Goal: Communication & Community: Answer question/provide support

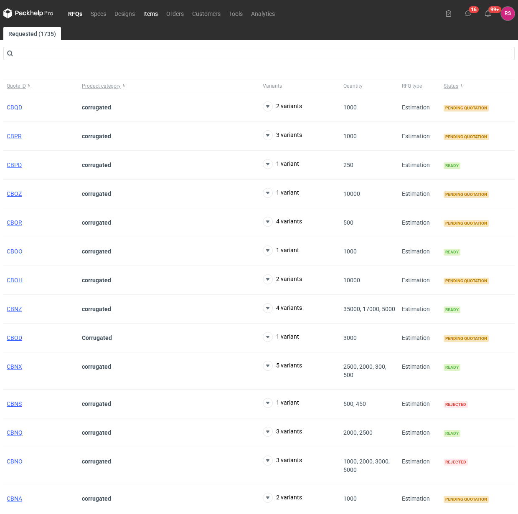
click at [147, 14] on link "Items" at bounding box center [150, 13] width 23 height 10
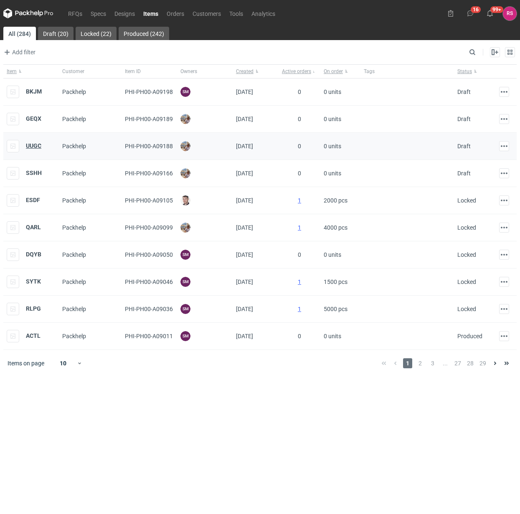
click at [32, 147] on strong "UUGC" at bounding box center [33, 145] width 15 height 7
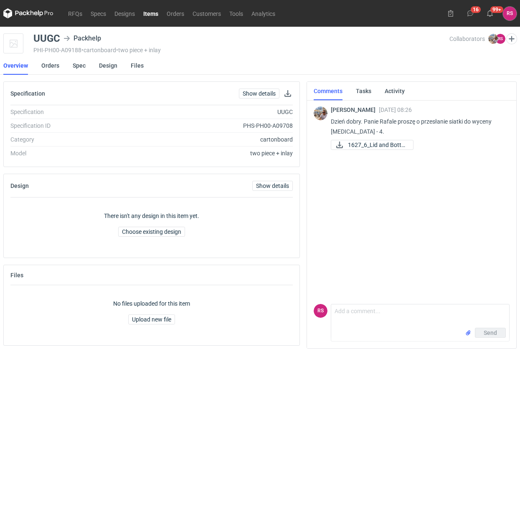
click at [149, 15] on link "Items" at bounding box center [150, 13] width 23 height 10
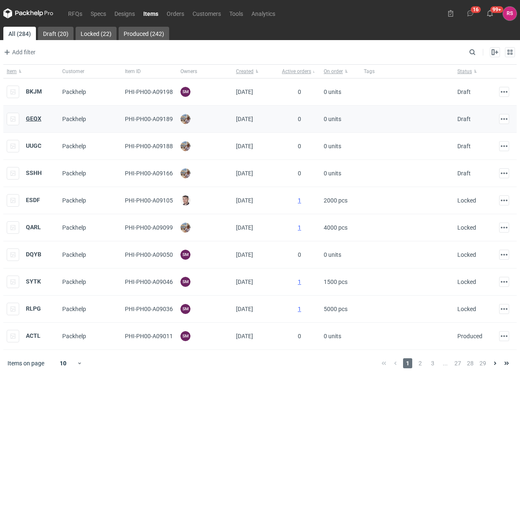
click at [37, 118] on strong "GEQX" at bounding box center [33, 118] width 15 height 7
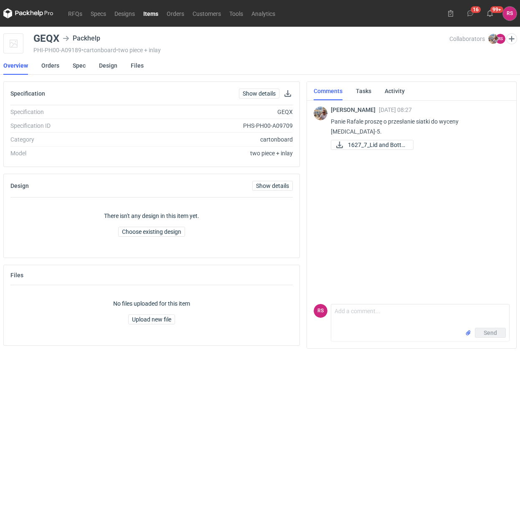
click at [151, 13] on link "Items" at bounding box center [150, 13] width 23 height 10
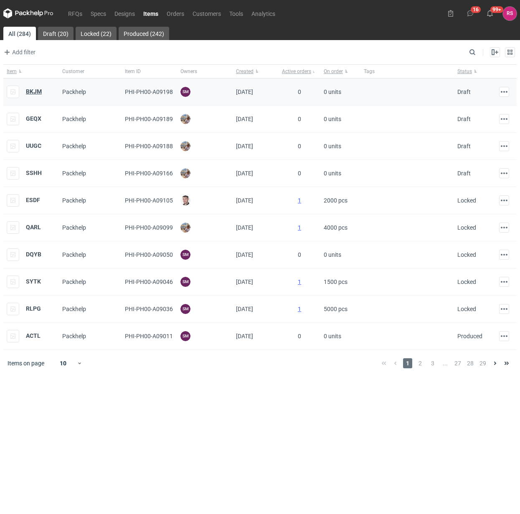
click at [38, 90] on strong "BKJM" at bounding box center [34, 91] width 16 height 7
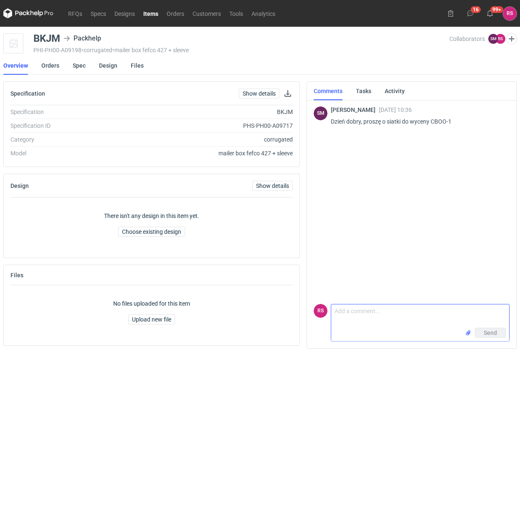
click at [391, 318] on textarea "Comment message" at bounding box center [420, 316] width 178 height 23
type textarea "Dzień dobry, przesyłam siatki."
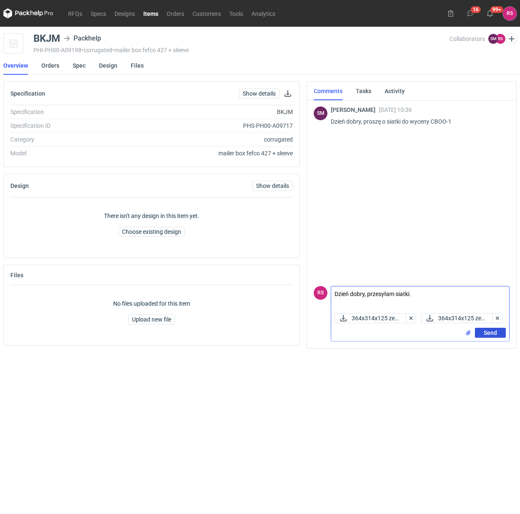
click at [491, 332] on span "Send" at bounding box center [490, 333] width 13 height 6
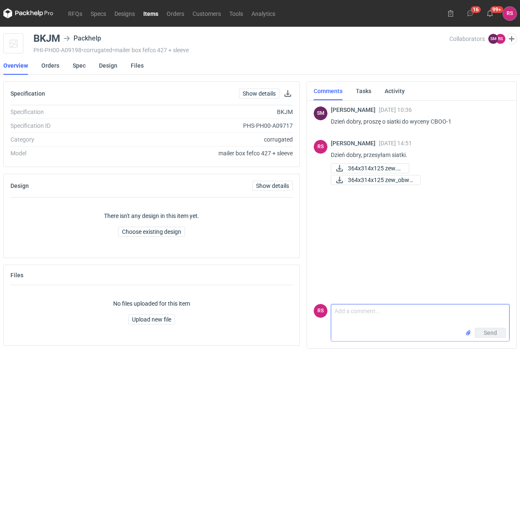
click at [148, 13] on link "Items" at bounding box center [150, 13] width 23 height 10
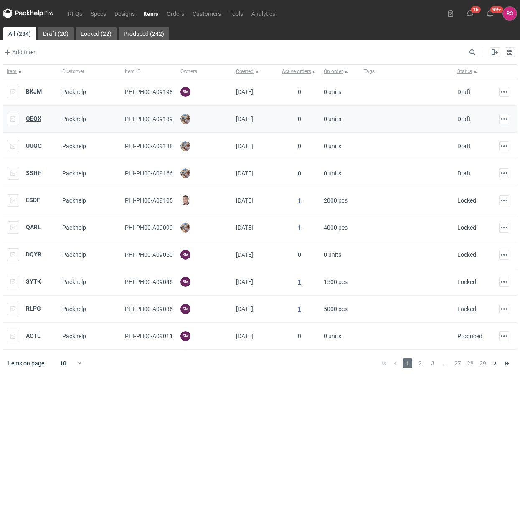
click at [35, 119] on strong "GEQX" at bounding box center [33, 118] width 15 height 7
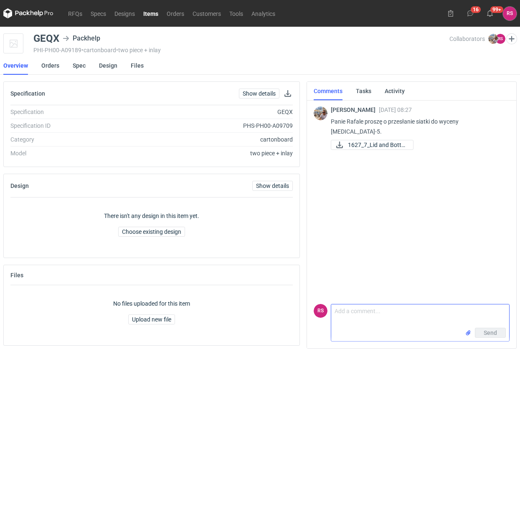
click at [388, 315] on textarea "Comment message" at bounding box center [420, 316] width 178 height 23
drag, startPoint x: 427, startPoint y: 313, endPoint x: 199, endPoint y: 311, distance: 228.1
click at [199, 313] on div "Specification Show details Specification GEQX Specification ID PHS-PH00-A09709 …" at bounding box center [260, 218] width 520 height 274
click at [448, 316] on textarea "Panie Michale, przesyłam siatkę." at bounding box center [420, 316] width 178 height 23
type textarea "Panie Michale, przesyłam siatkę."
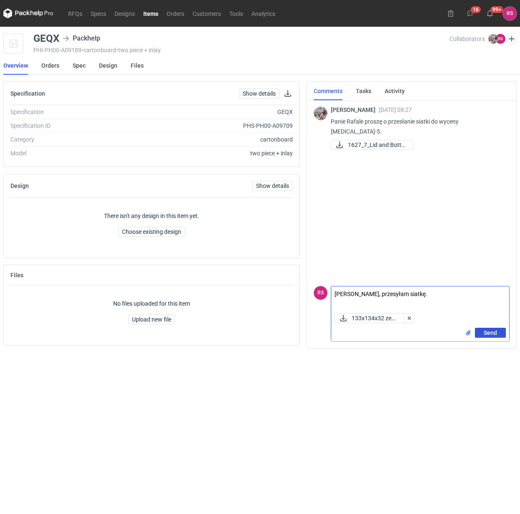
click at [484, 331] on span "Send" at bounding box center [490, 333] width 13 height 6
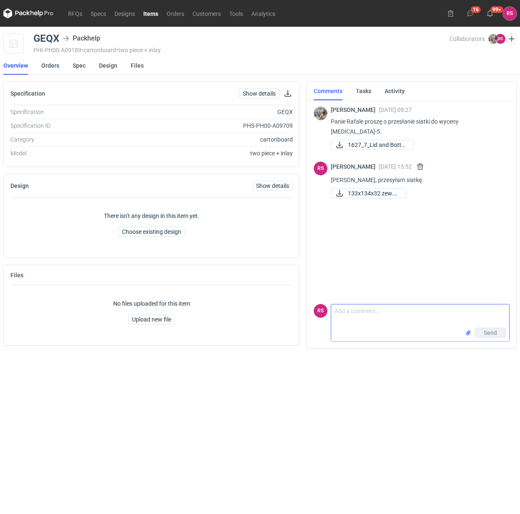
click at [151, 13] on link "Items" at bounding box center [150, 13] width 23 height 10
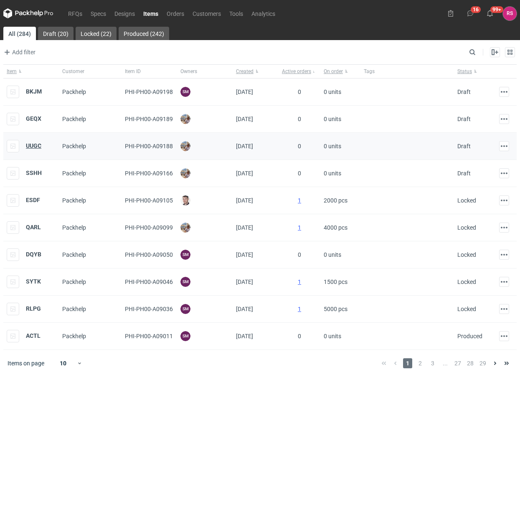
click at [36, 147] on strong "UUGC" at bounding box center [33, 145] width 15 height 7
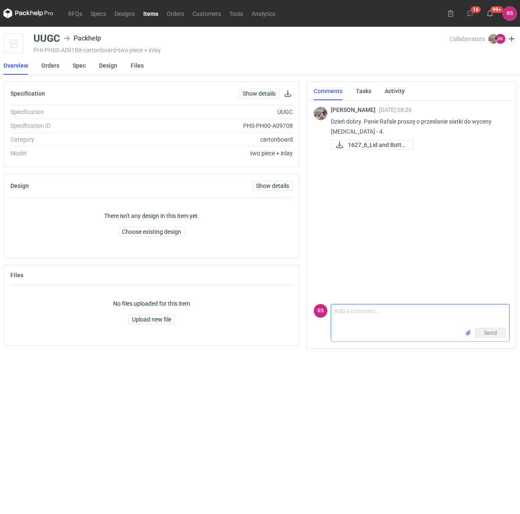
click at [368, 316] on textarea "Comment message" at bounding box center [420, 316] width 178 height 23
paste textarea "Panie Michale, przesyłam siatkę."
type textarea "Panie Michale, przesyłam siatkę."
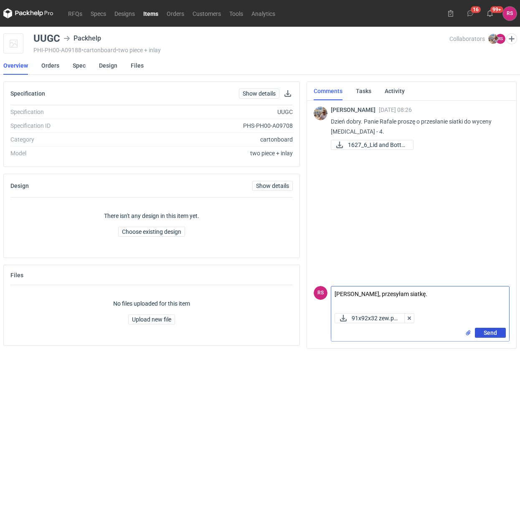
click at [490, 331] on span "Send" at bounding box center [490, 333] width 13 height 6
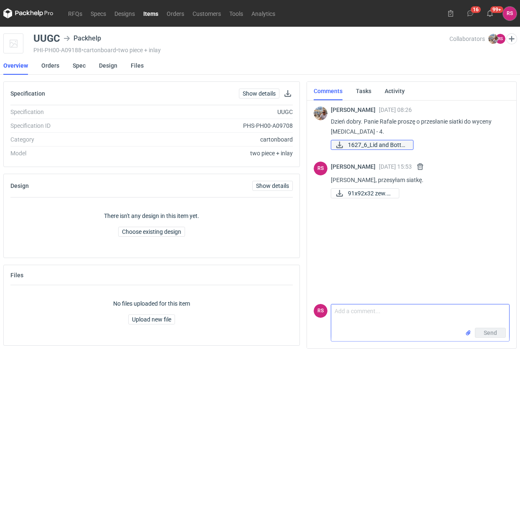
click at [379, 143] on span "1627_6_Lid and Botto..." at bounding box center [377, 144] width 58 height 9
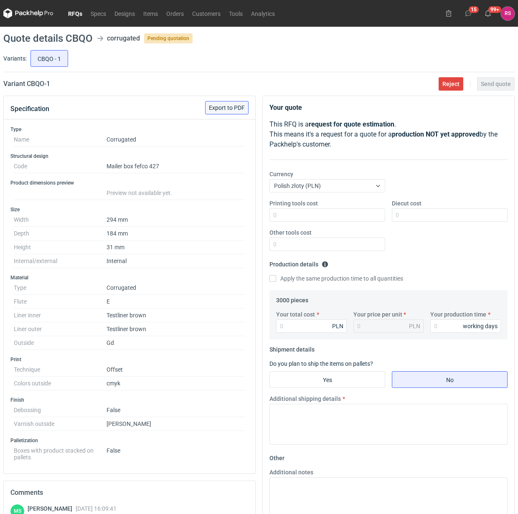
click at [224, 107] on span "Export to PDF" at bounding box center [227, 108] width 36 height 6
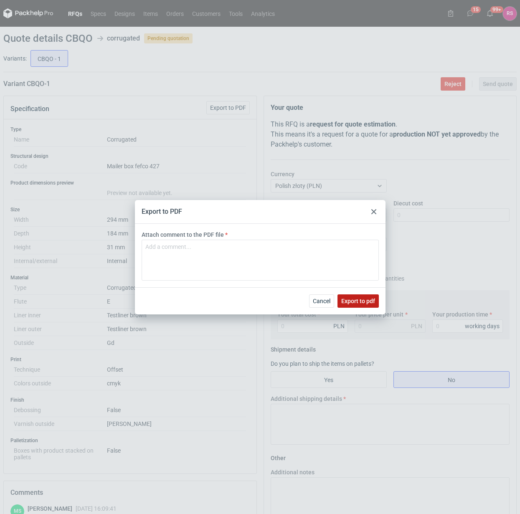
click at [361, 303] on span "Export to pdf" at bounding box center [358, 301] width 34 height 6
